Goal: Transaction & Acquisition: Purchase product/service

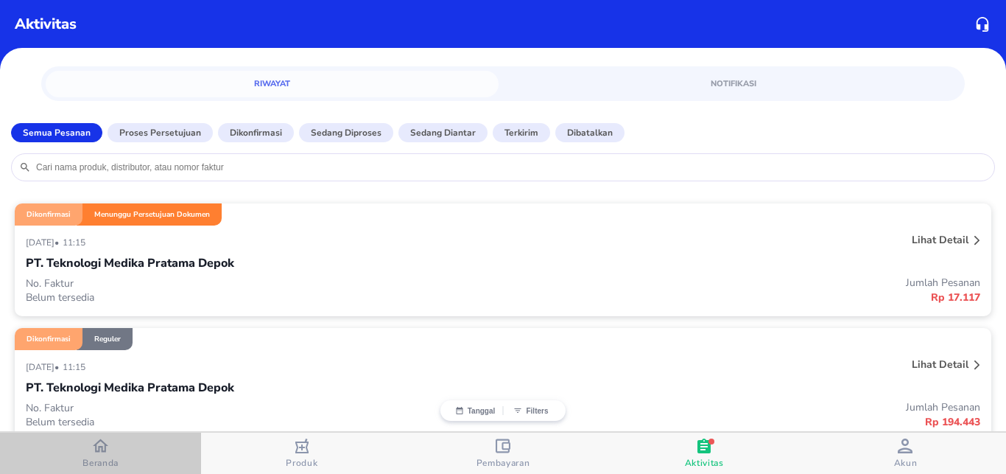
click at [107, 452] on icon "button" at bounding box center [100, 445] width 15 height 15
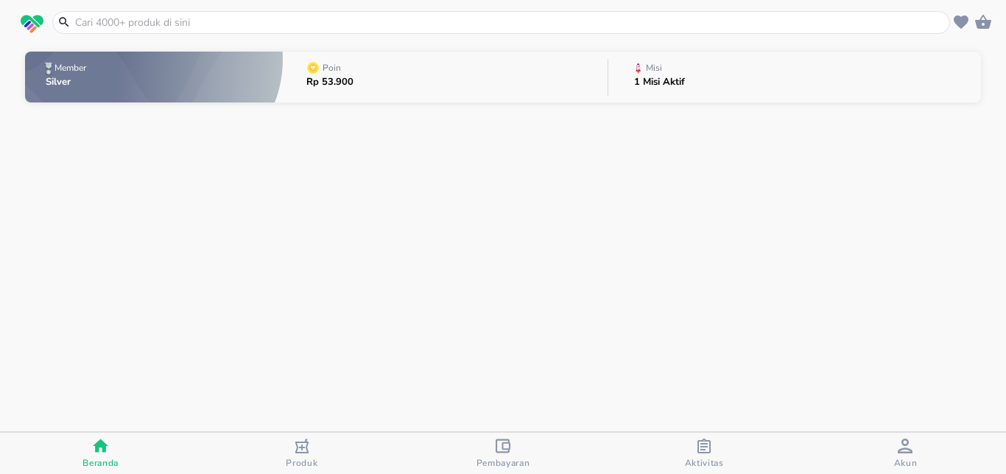
click at [125, 24] on input "text" at bounding box center [510, 22] width 873 height 15
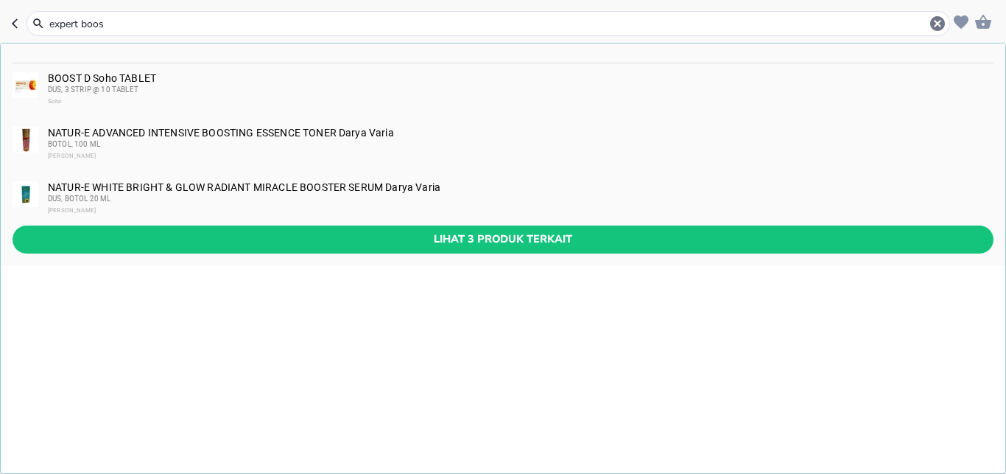
type input "expert boos"
click at [171, 90] on div "DUS, 3 STRIP @ 10 TABLET" at bounding box center [520, 90] width 945 height 12
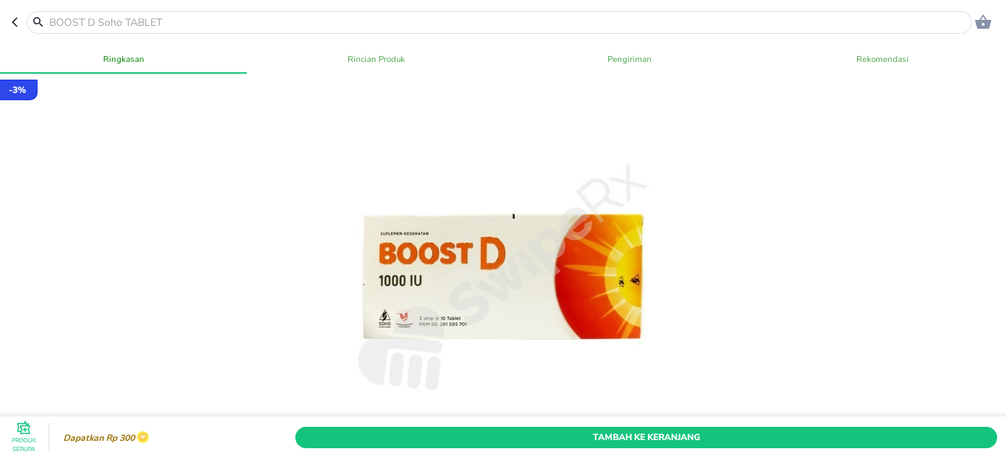
click at [122, 24] on input "text" at bounding box center [508, 22] width 921 height 15
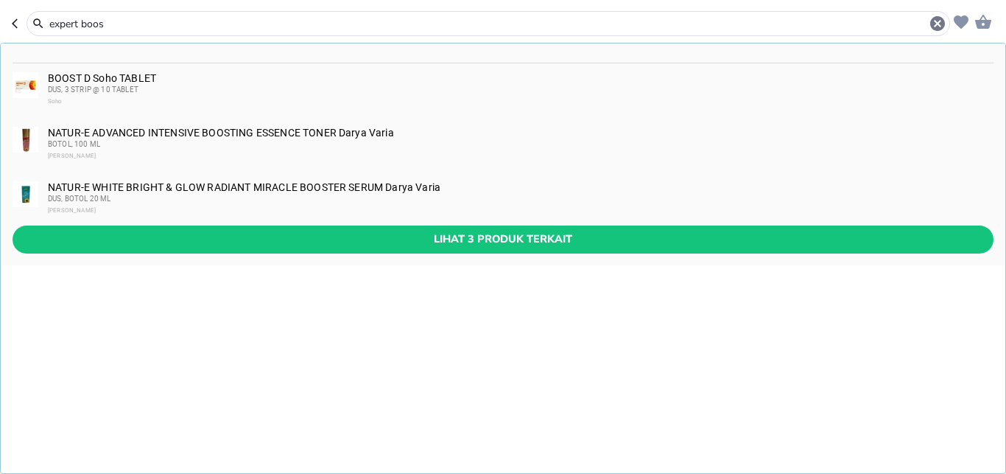
type input "expert boost"
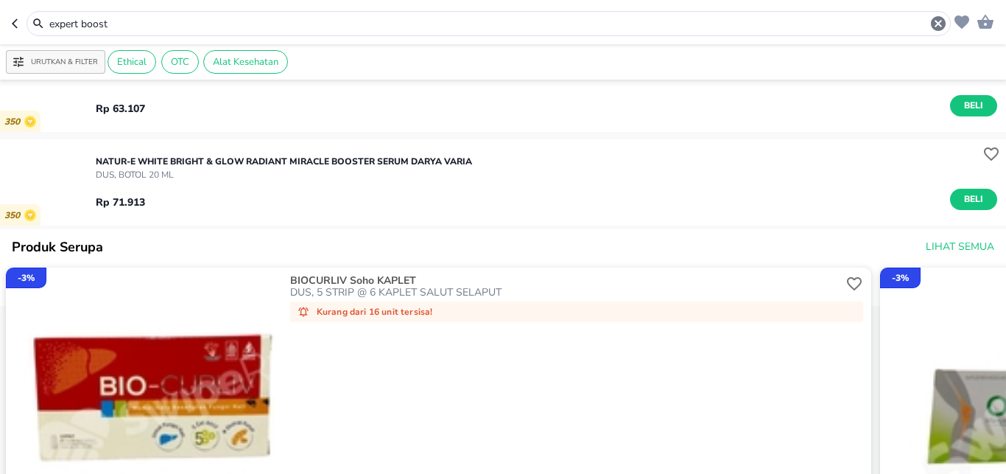
scroll to position [195, 0]
